Goal: Check status

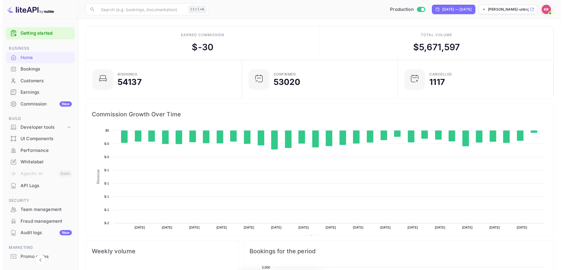
scroll to position [91, 148]
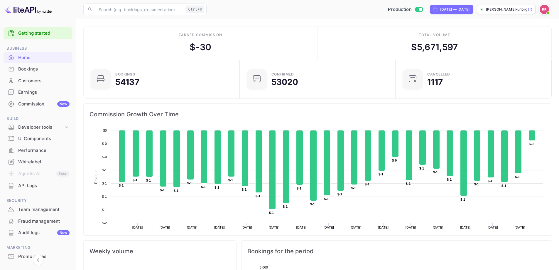
click at [32, 68] on div "Bookings" at bounding box center [43, 69] width 51 height 7
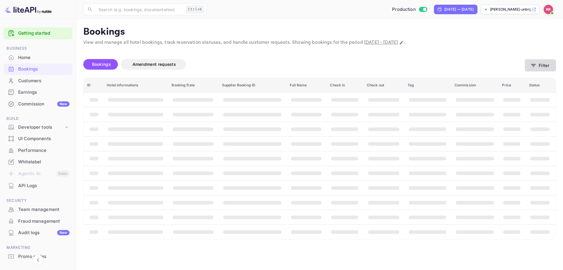
click at [536, 67] on icon "button" at bounding box center [534, 65] width 6 height 6
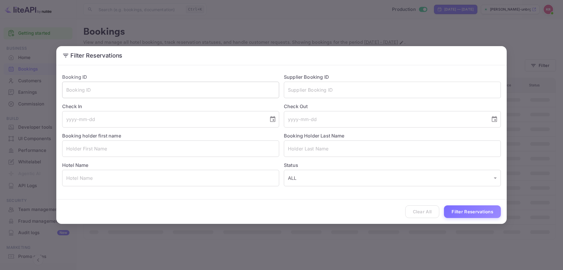
click at [136, 92] on input "text" at bounding box center [170, 90] width 217 height 16
paste input "MbPEySEL4"
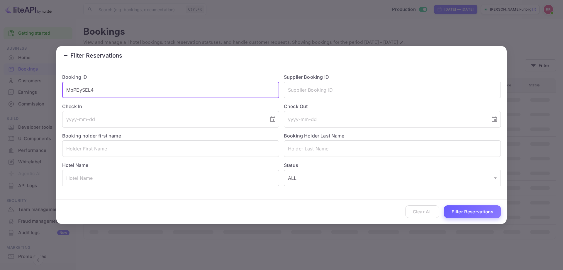
type input "MbPEySEL4"
click at [459, 213] on button "Filter Reservations" at bounding box center [472, 211] width 57 height 13
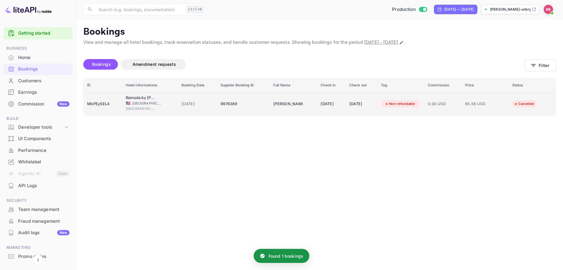
click at [330, 105] on div "[DATE]" at bounding box center [332, 103] width 22 height 9
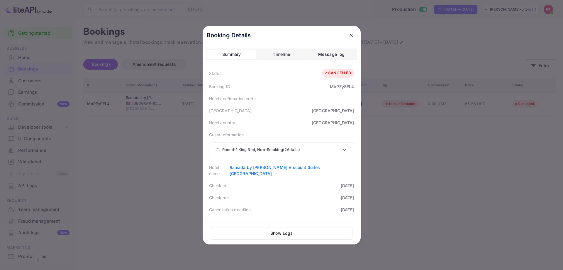
click at [315, 146] on div "Room 1 - 1 King Bed, Non-Smoking ( 2 Adults )" at bounding box center [281, 150] width 145 height 14
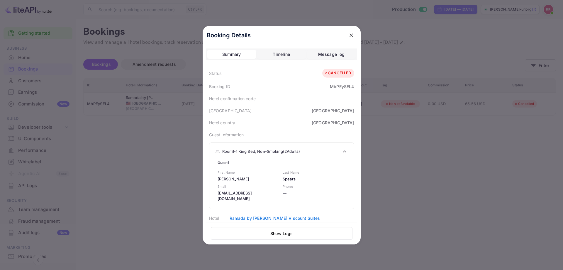
click at [290, 118] on div "Hotel country [GEOGRAPHIC_DATA]" at bounding box center [281, 122] width 151 height 12
